Goal: Information Seeking & Learning: Learn about a topic

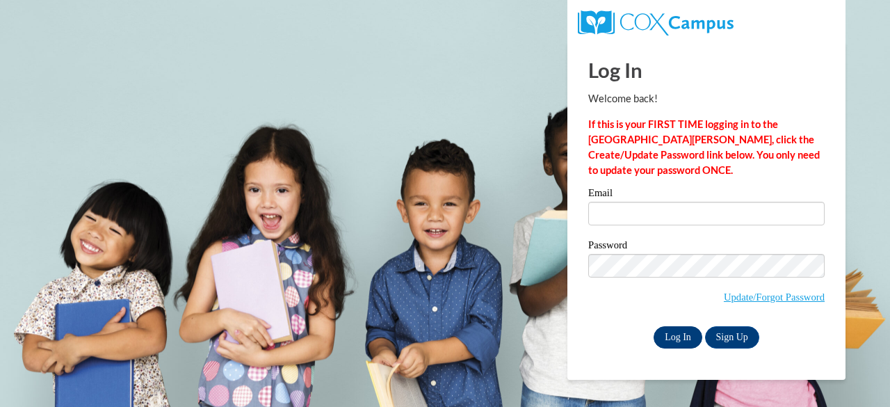
type input "anna.chacko@gcpsk12.org"
click at [679, 332] on input "Log In" at bounding box center [678, 337] width 49 height 22
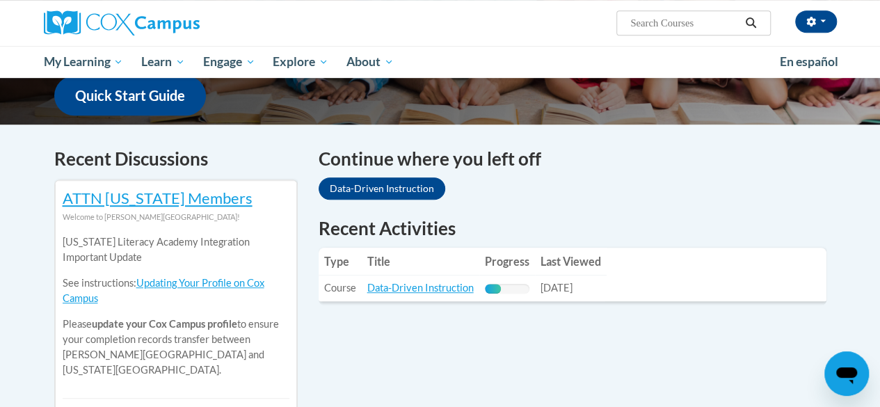
scroll to position [364, 0]
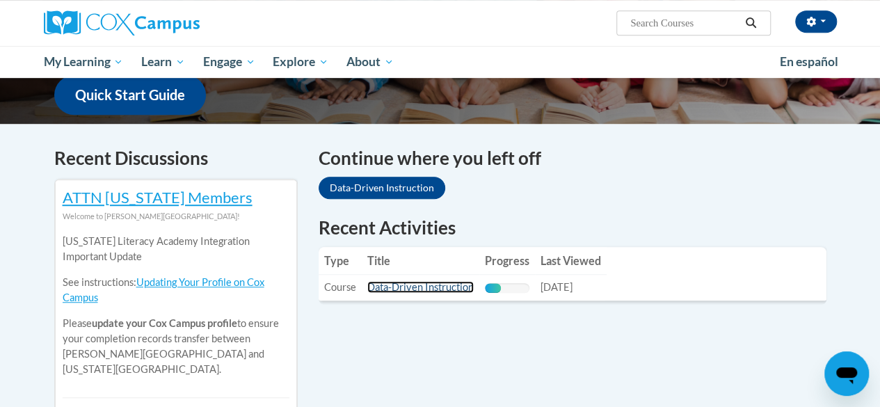
click at [435, 285] on link "Data-Driven Instruction" at bounding box center [420, 287] width 106 height 12
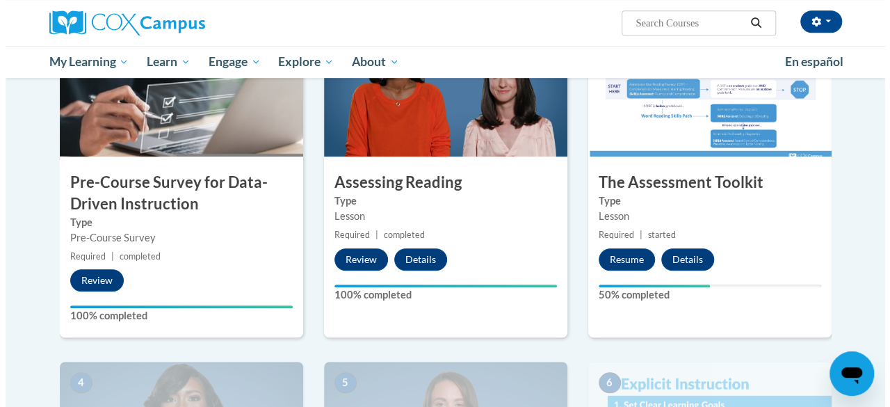
scroll to position [341, 0]
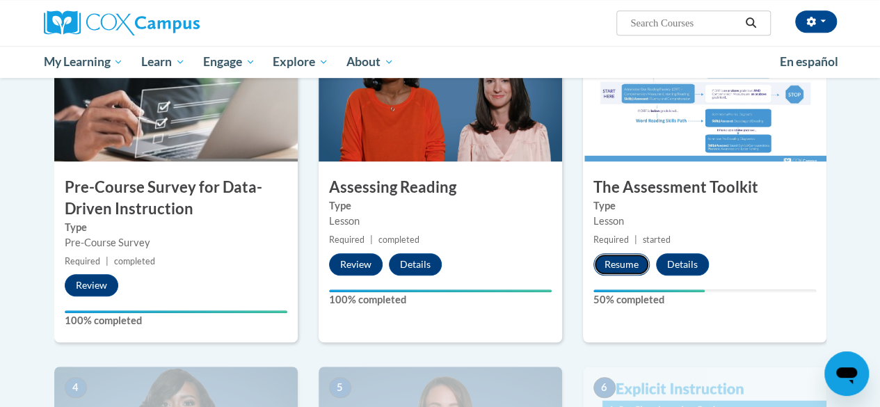
click at [615, 257] on button "Resume" at bounding box center [621, 264] width 56 height 22
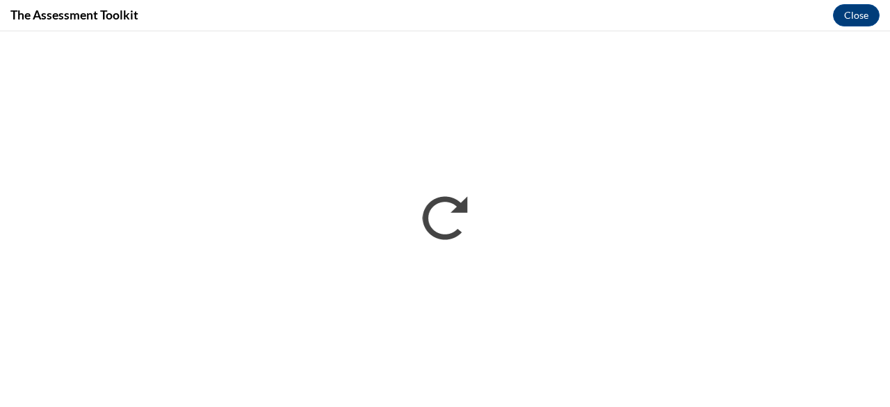
scroll to position [0, 0]
